Goal: Communication & Community: Ask a question

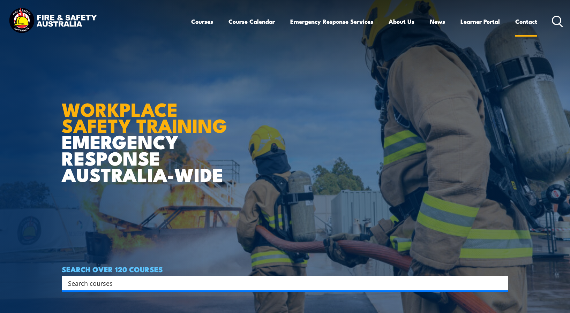
click at [523, 21] on link "Contact" at bounding box center [526, 21] width 22 height 18
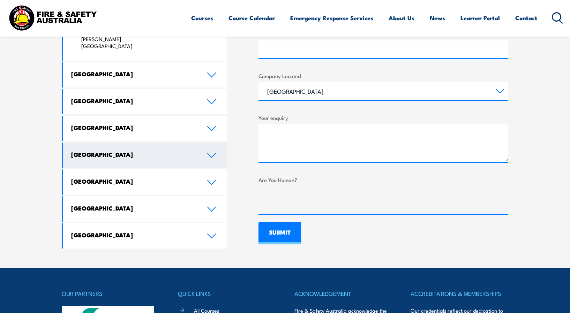
scroll to position [377, 0]
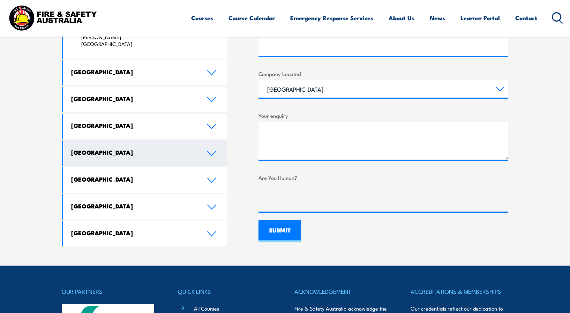
click at [210, 141] on link "[GEOGRAPHIC_DATA]" at bounding box center [145, 153] width 164 height 25
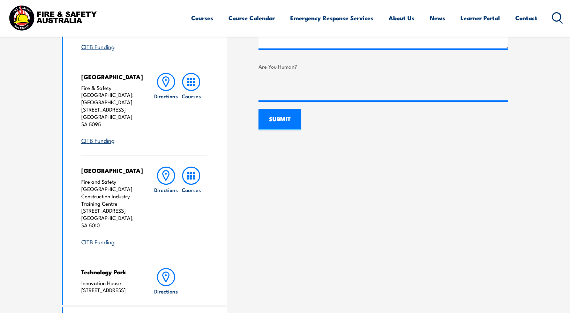
scroll to position [502, 0]
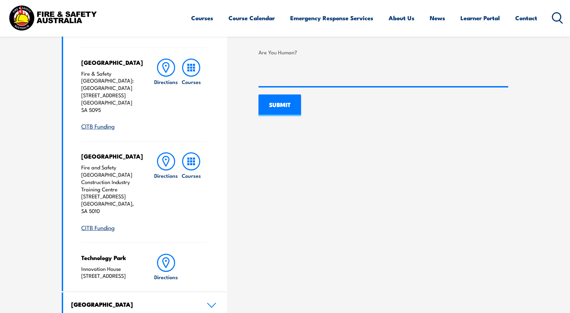
click at [98, 152] on h4 "[GEOGRAPHIC_DATA]" at bounding box center [110, 156] width 58 height 8
click at [105, 164] on p "Fire and Safety Australia Construction Industry Training Centre [STREET_ADDRESS]" at bounding box center [110, 189] width 58 height 51
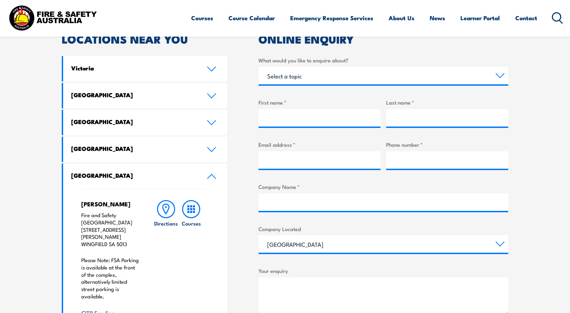
scroll to position [209, 0]
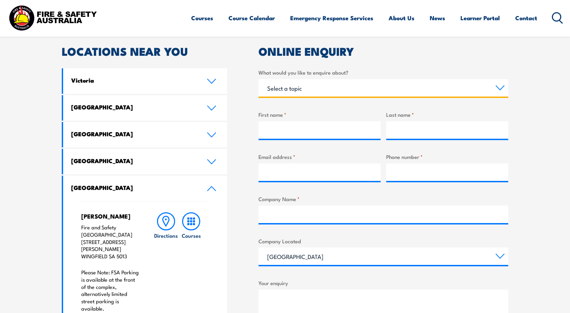
click at [297, 89] on select "Select a topic Training Emergency Response Services General Enquiry" at bounding box center [383, 87] width 250 height 17
select select "General Enquiry"
click at [258, 79] on select "Select a topic Training Emergency Response Services General Enquiry" at bounding box center [383, 87] width 250 height 17
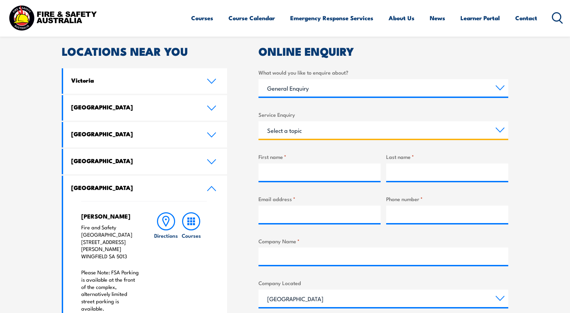
click at [301, 129] on select "Select a topic Assistance in completing an online enrolment booking Request a c…" at bounding box center [383, 129] width 250 height 17
select select "Other"
click at [258, 121] on select "Select a topic Assistance in completing an online enrolment booking Request a c…" at bounding box center [383, 129] width 250 height 17
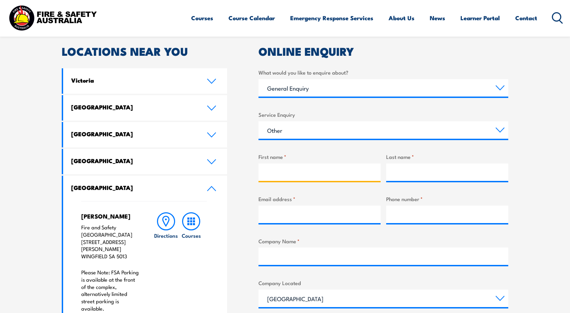
click at [283, 173] on input "First name *" at bounding box center [319, 172] width 122 height 17
type input "r"
type input "RHYNO"
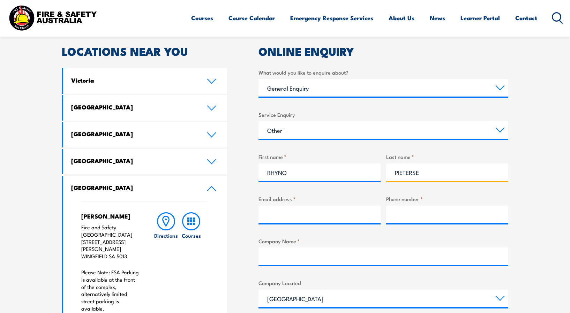
type input "PIETERSE"
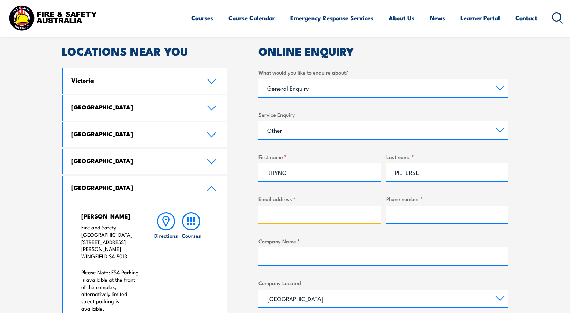
click at [273, 212] on input "Email address *" at bounding box center [319, 214] width 122 height 17
type input "[PERSON_NAME][EMAIL_ADDRESS][DOMAIN_NAME]"
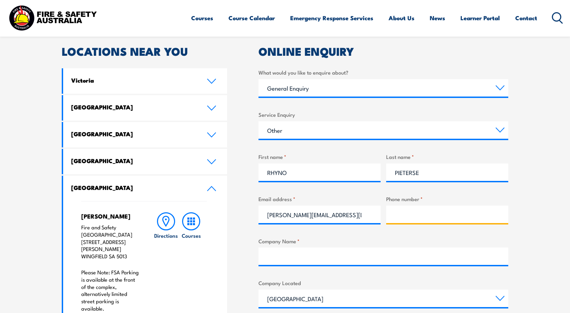
click at [420, 223] on input "Phone number *" at bounding box center [447, 214] width 122 height 17
type input "02 9829 3700"
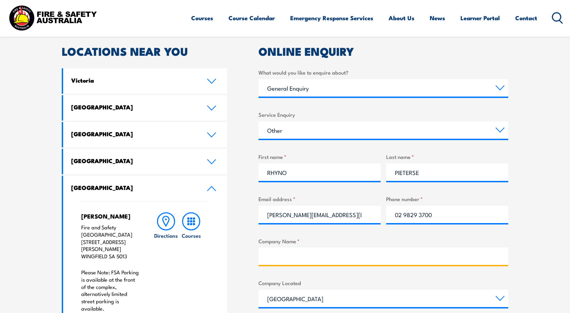
click at [299, 255] on input "Company Name *" at bounding box center [383, 256] width 250 height 17
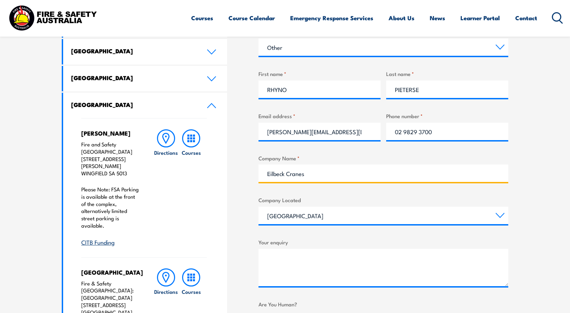
scroll to position [293, 0]
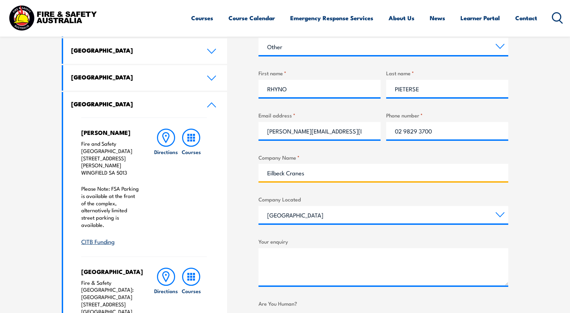
type input "Eilbeck Cranes"
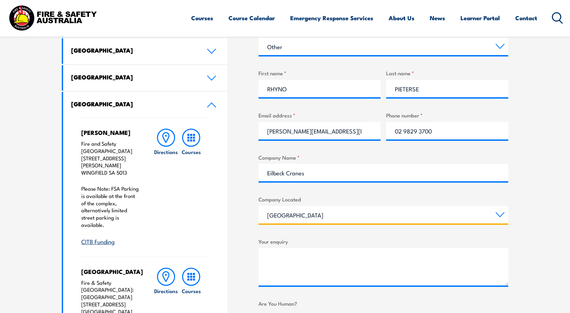
click at [326, 210] on select "[GEOGRAPHIC_DATA] [GEOGRAPHIC_DATA] [GEOGRAPHIC_DATA] [GEOGRAPHIC_DATA] [GEOGRA…" at bounding box center [383, 214] width 250 height 17
select select "[GEOGRAPHIC_DATA]"
click at [258, 206] on select "[GEOGRAPHIC_DATA] [GEOGRAPHIC_DATA] [GEOGRAPHIC_DATA] [GEOGRAPHIC_DATA] [GEOGRA…" at bounding box center [383, 214] width 250 height 17
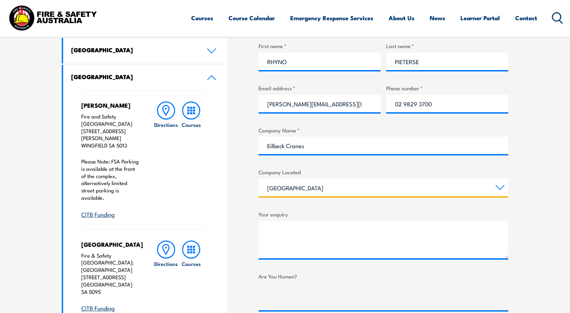
scroll to position [335, 0]
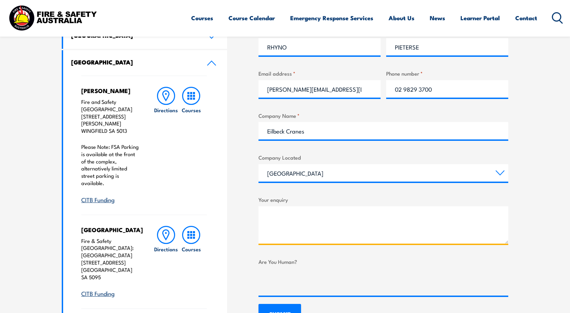
click at [285, 217] on textarea "Your enquiry" at bounding box center [383, 224] width 250 height 37
paste textarea "Good day Sales, Kindly furnish us with a quotation for the below: Delivered to …"
type textarea "Good day Sales, Kindly furnish us with a quotation for the below: Delivered to …"
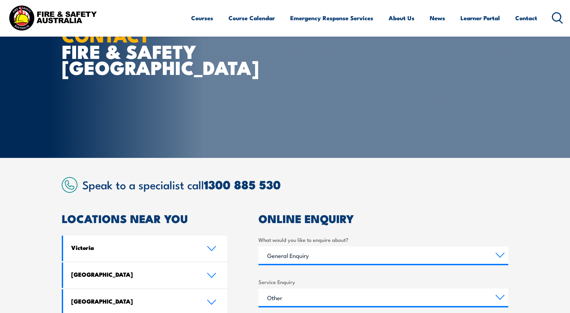
scroll to position [0, 0]
